Goal: Download file/media

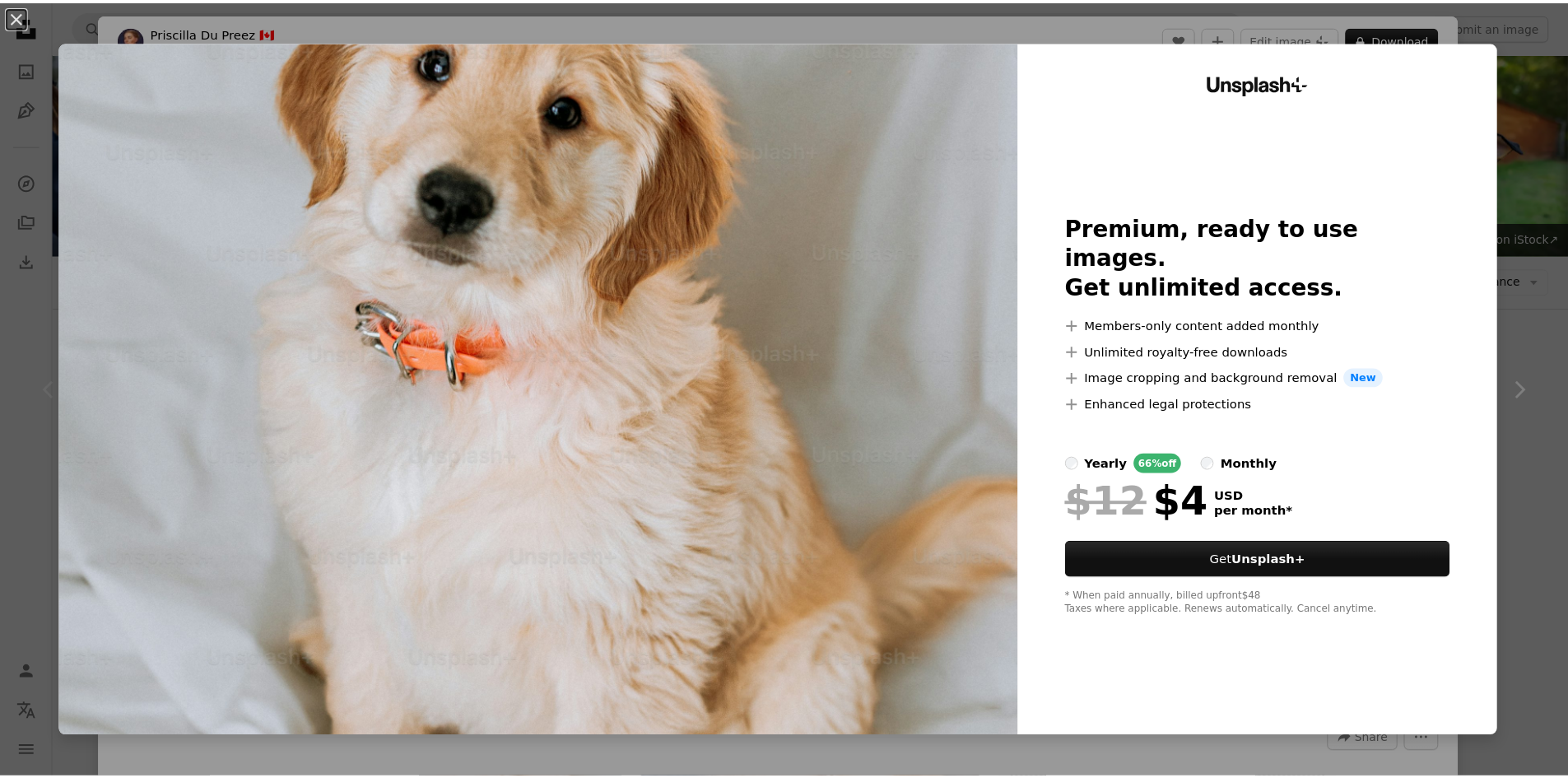
scroll to position [165, 0]
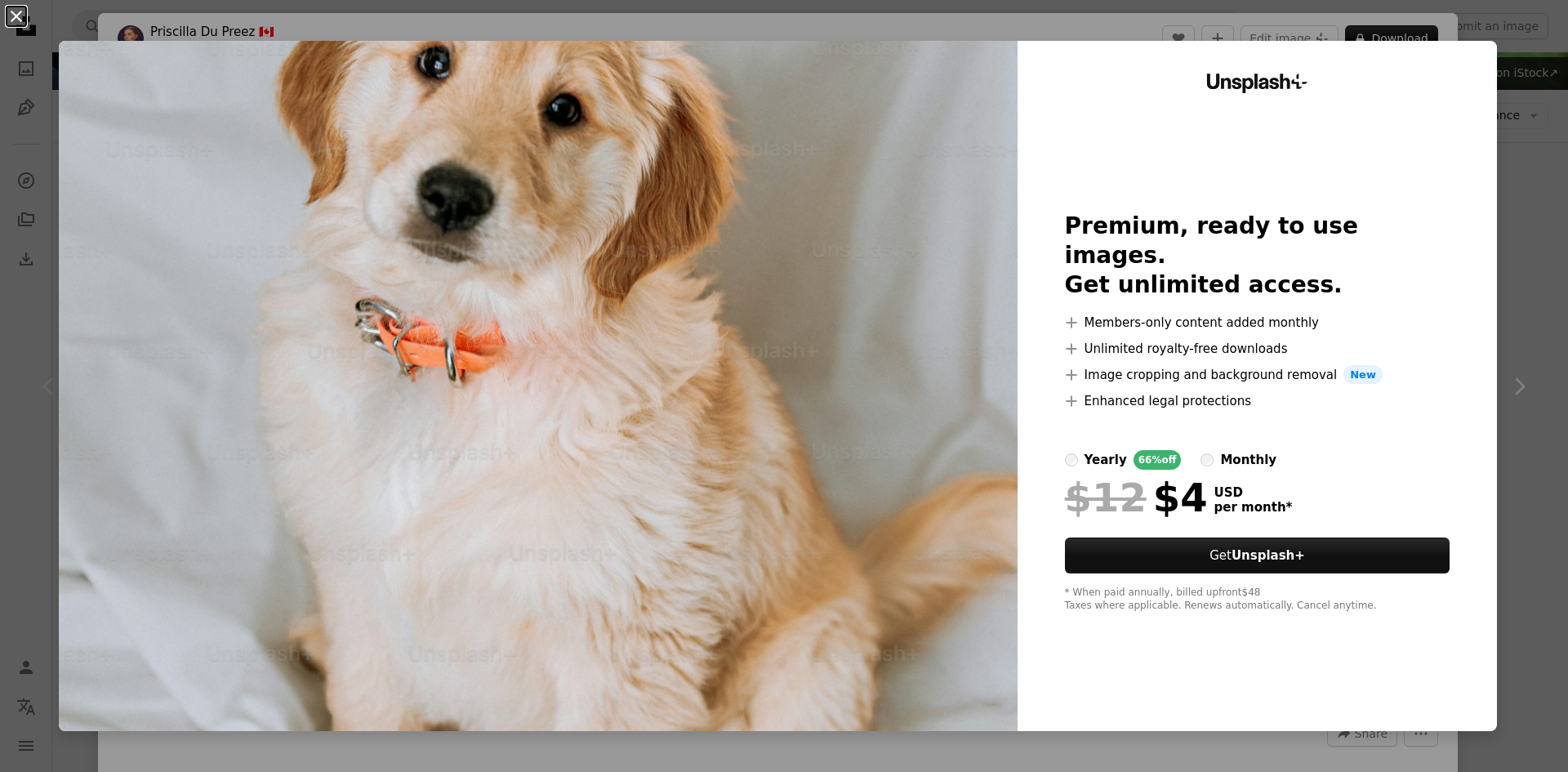
click at [16, 26] on button "An X shape" at bounding box center [17, 17] width 20 height 20
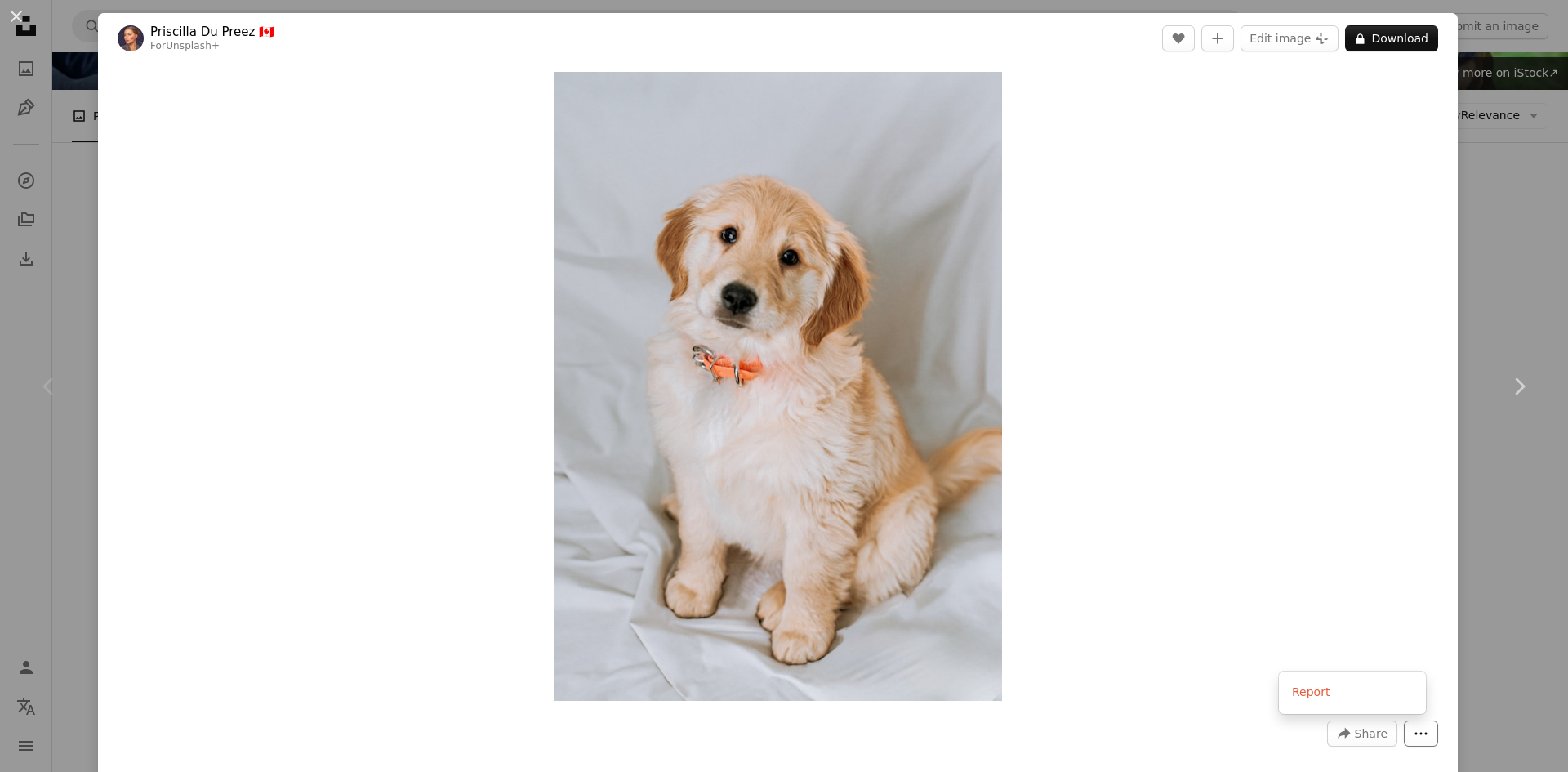
click at [1415, 734] on icon "More Actions" at bounding box center [1421, 734] width 12 height 2
click at [15, 14] on button "An X shape" at bounding box center [17, 17] width 20 height 20
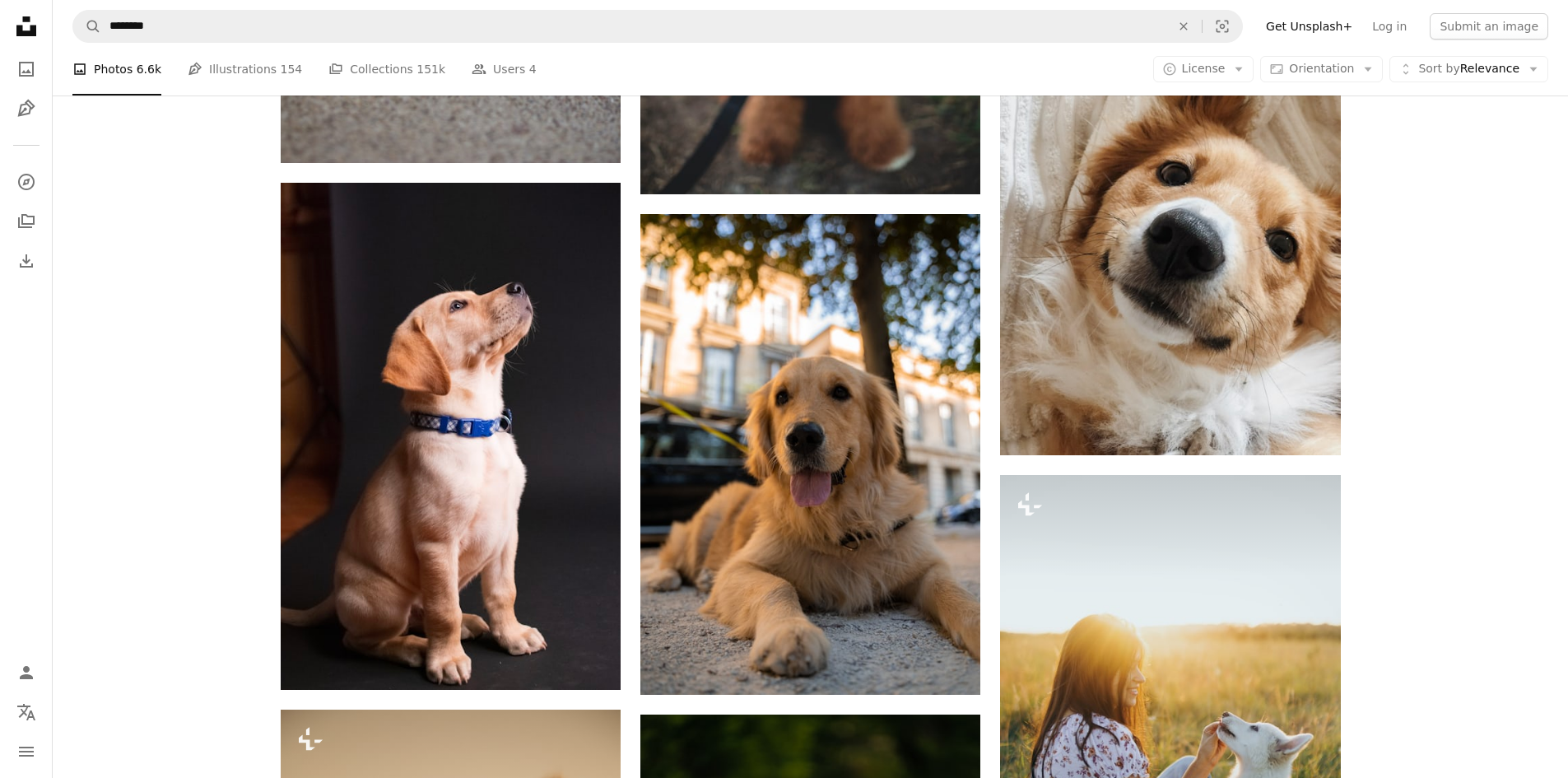
scroll to position [2058, 0]
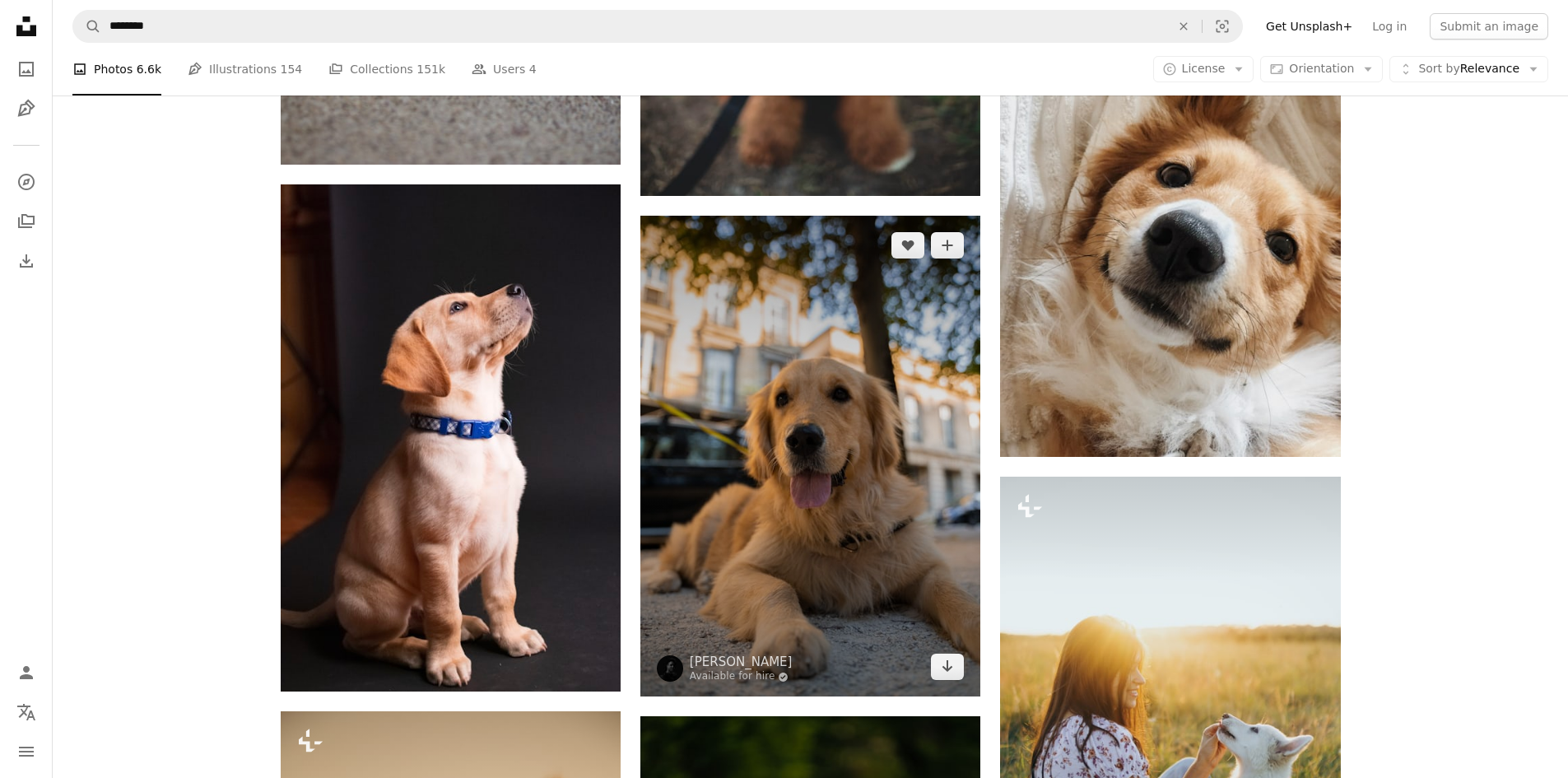
click at [770, 404] on img at bounding box center [810, 456] width 340 height 481
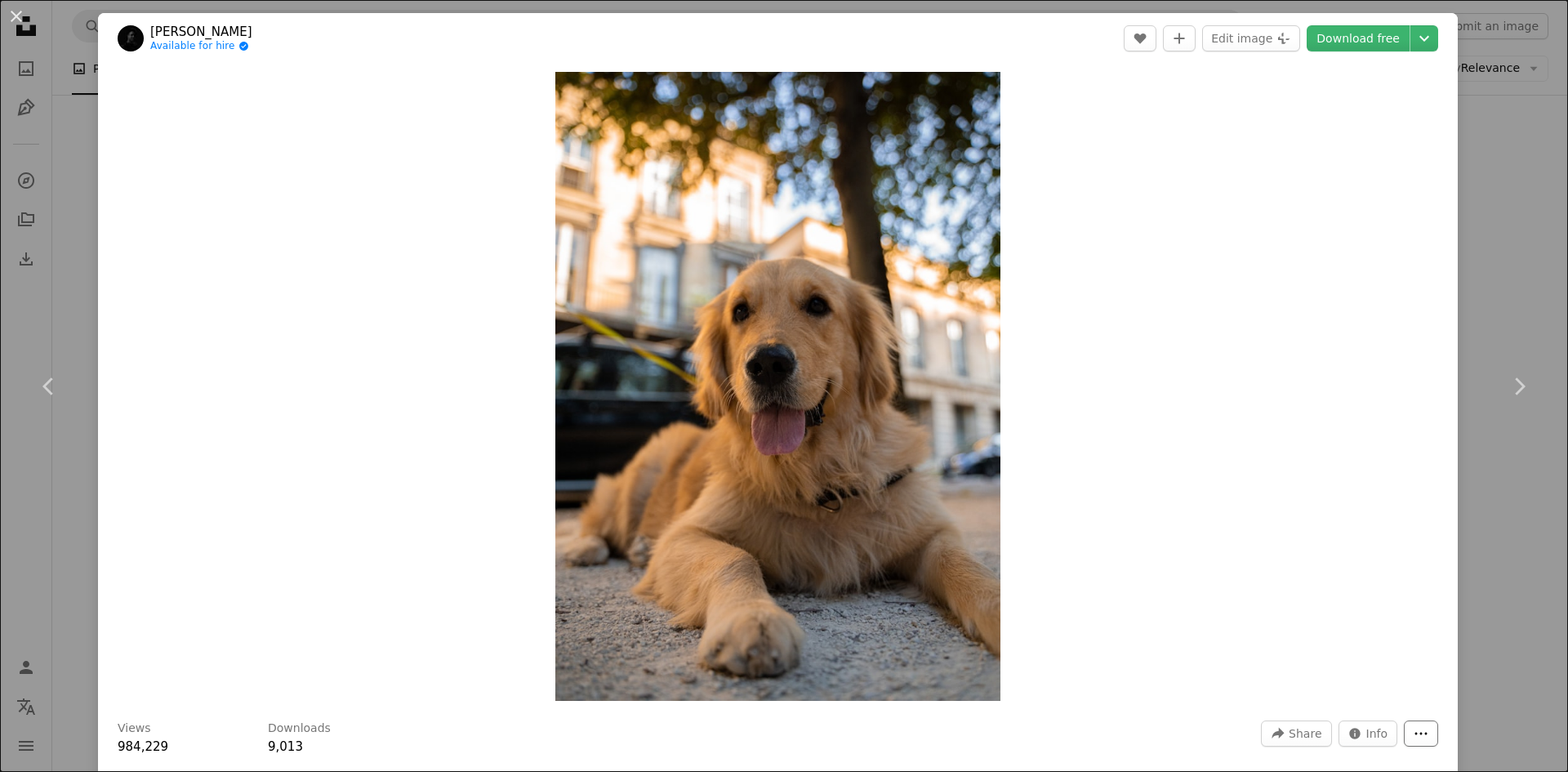
click at [1416, 733] on button "More Actions" at bounding box center [1421, 734] width 35 height 26
click at [1364, 36] on link "Download free" at bounding box center [1358, 39] width 103 height 26
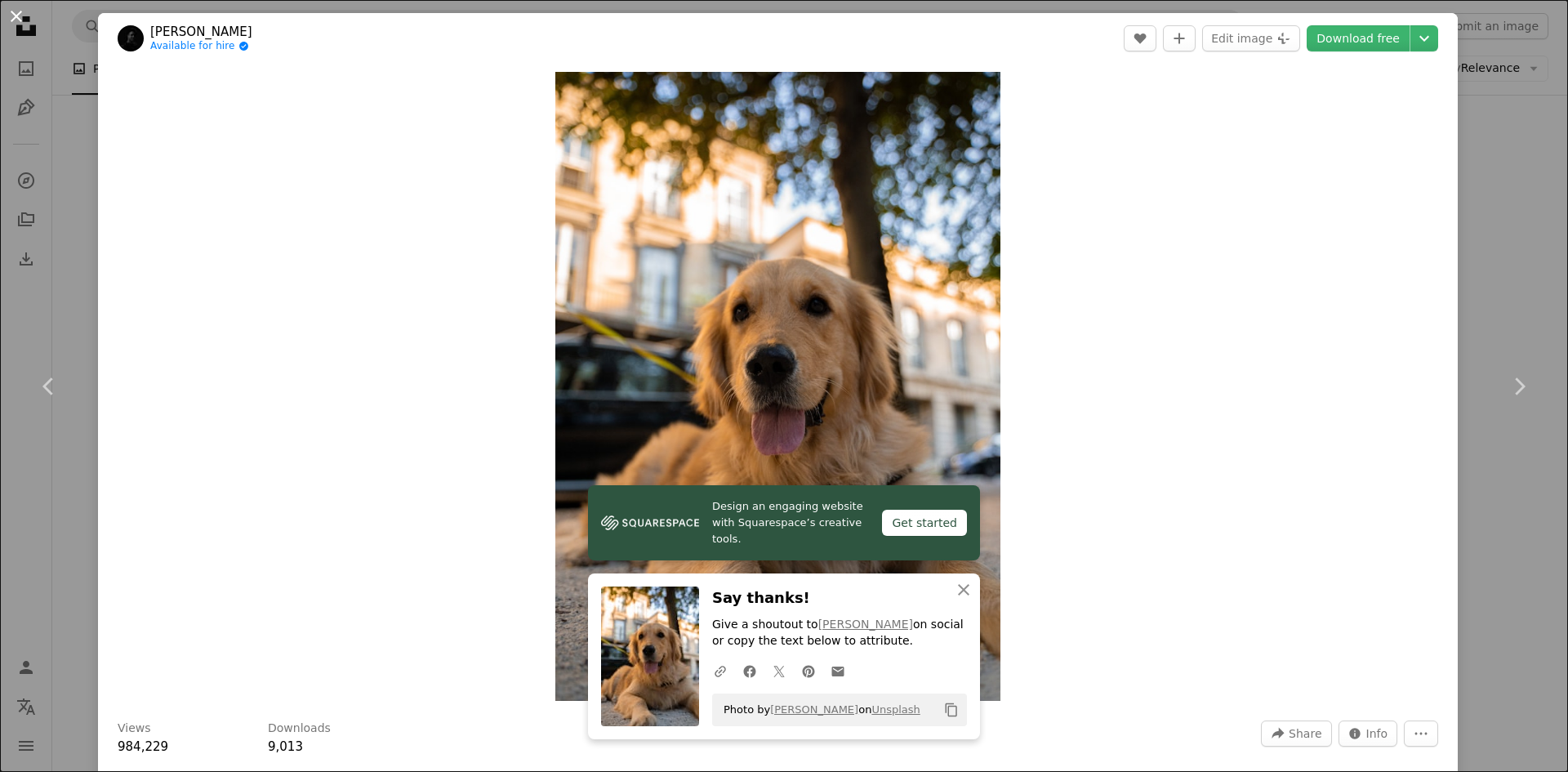
click at [22, 17] on button "An X shape" at bounding box center [17, 17] width 20 height 20
